Goal: Task Accomplishment & Management: Manage account settings

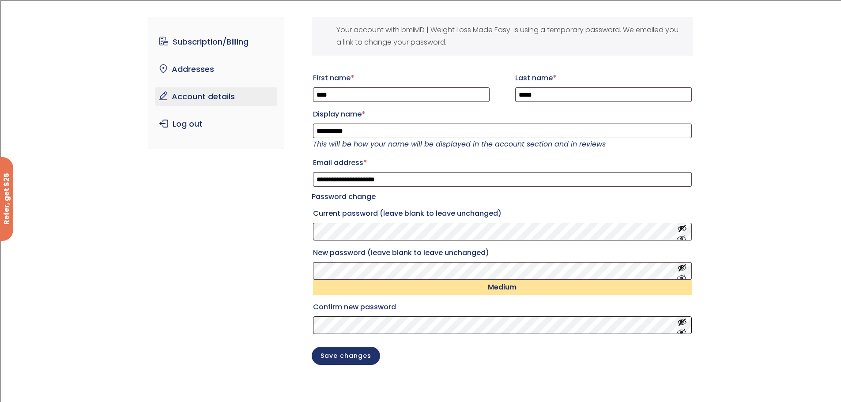
scroll to position [88, 0]
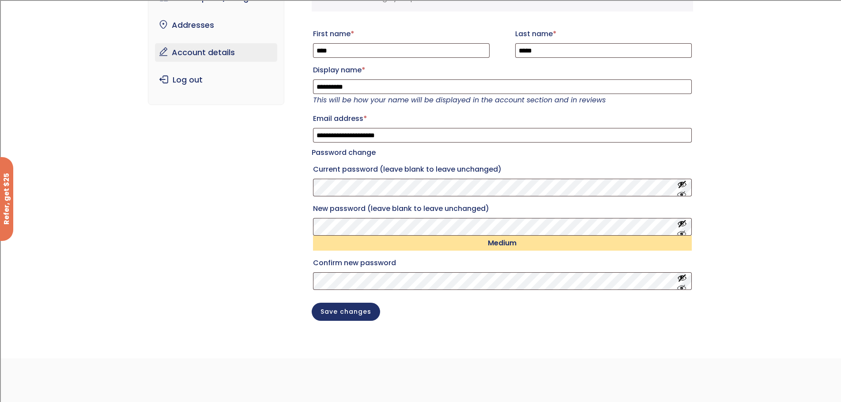
click at [351, 321] on button "Save changes" at bounding box center [346, 312] width 68 height 18
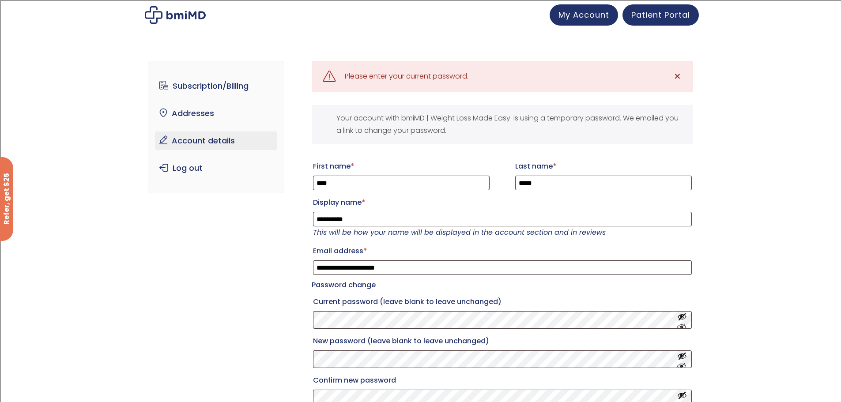
click at [238, 89] on link "Subscription/Billing" at bounding box center [216, 86] width 122 height 19
